Goal: Register for event/course

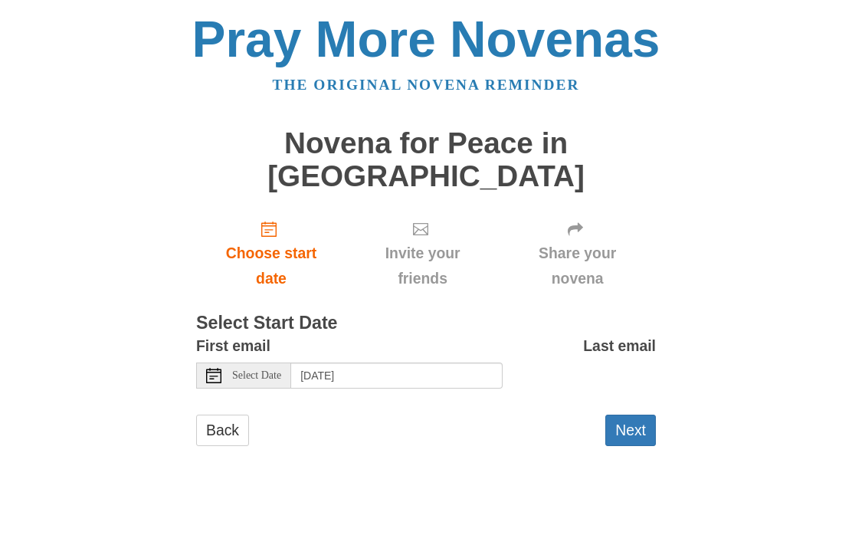
click at [632, 414] on button "Next" at bounding box center [630, 429] width 51 height 31
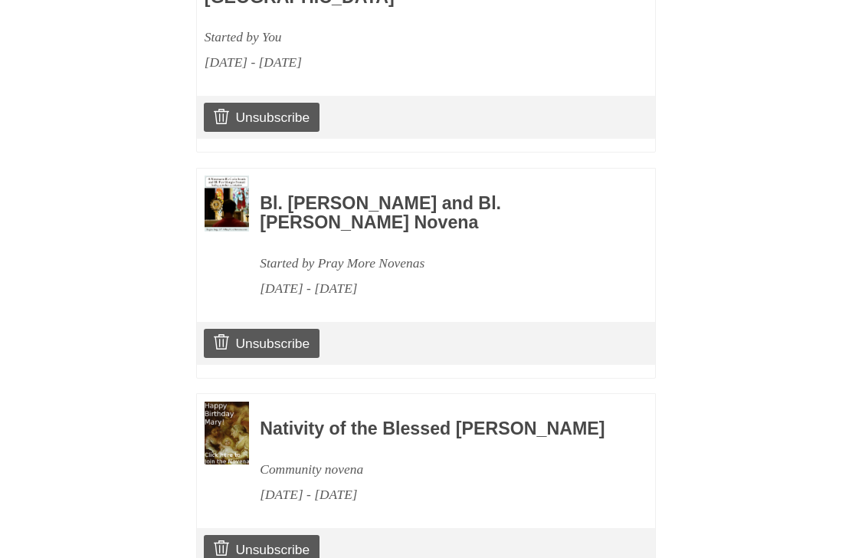
scroll to position [842, 0]
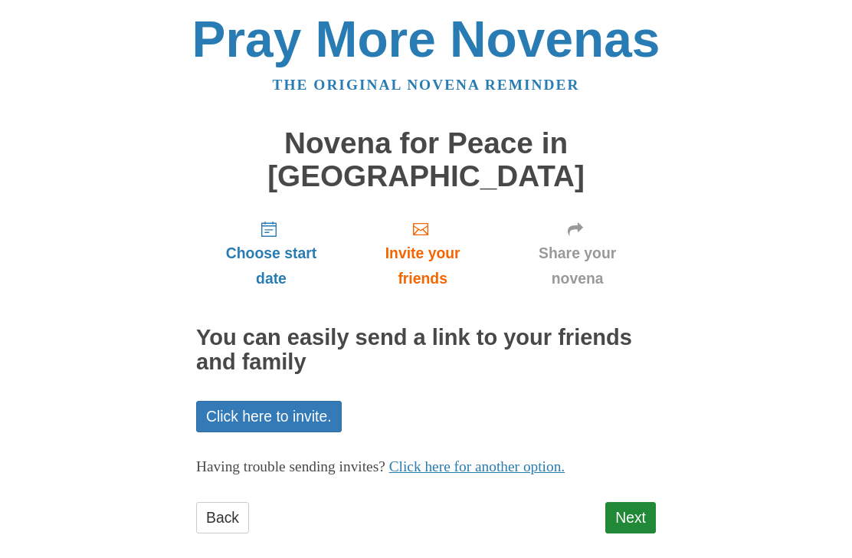
click at [633, 502] on link "Next" at bounding box center [630, 517] width 51 height 31
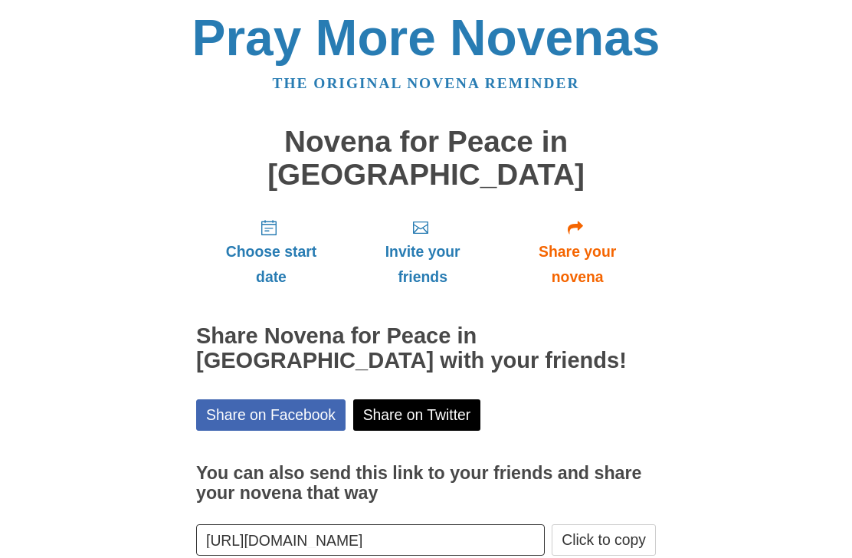
scroll to position [1, 0]
